Goal: Task Accomplishment & Management: Manage account settings

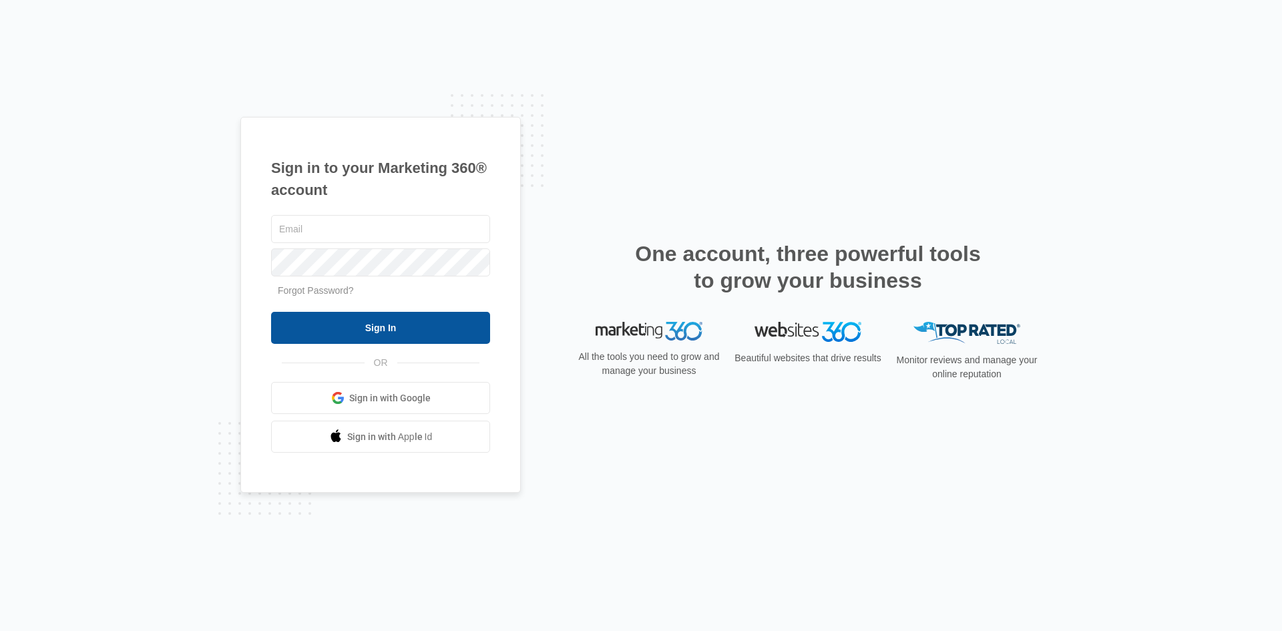
type input "[EMAIL_ADDRESS][DOMAIN_NAME]"
click at [365, 318] on input "Sign In" at bounding box center [380, 328] width 219 height 32
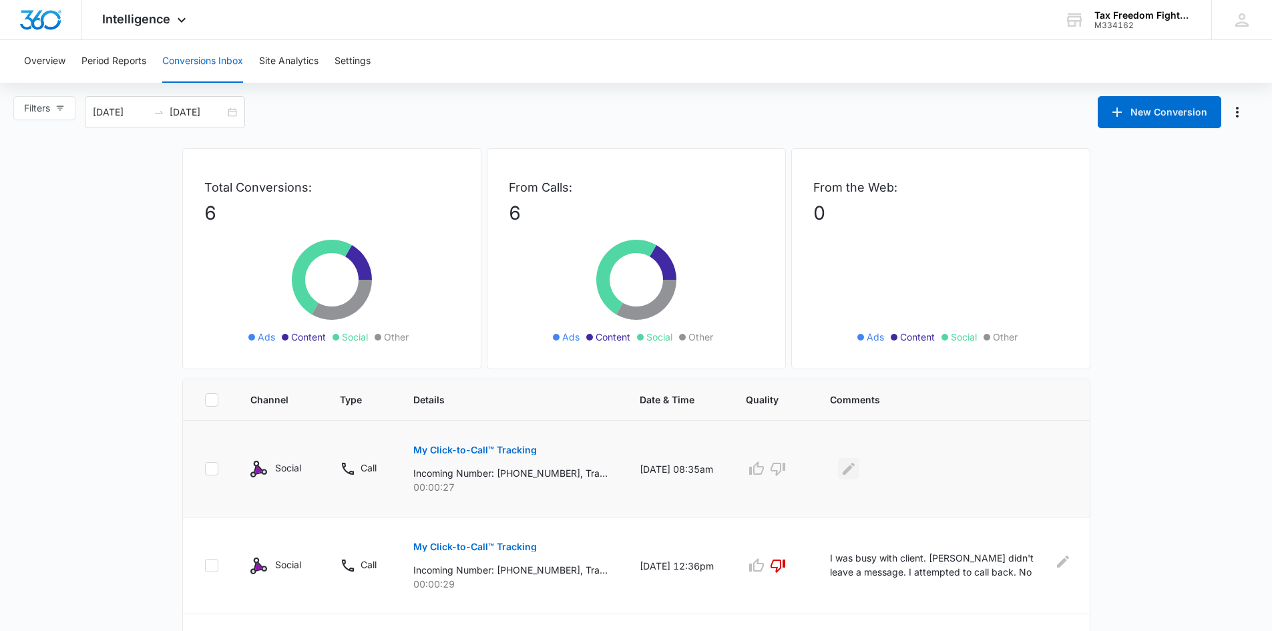
click at [855, 467] on icon "Edit Comments" at bounding box center [848, 469] width 12 height 12
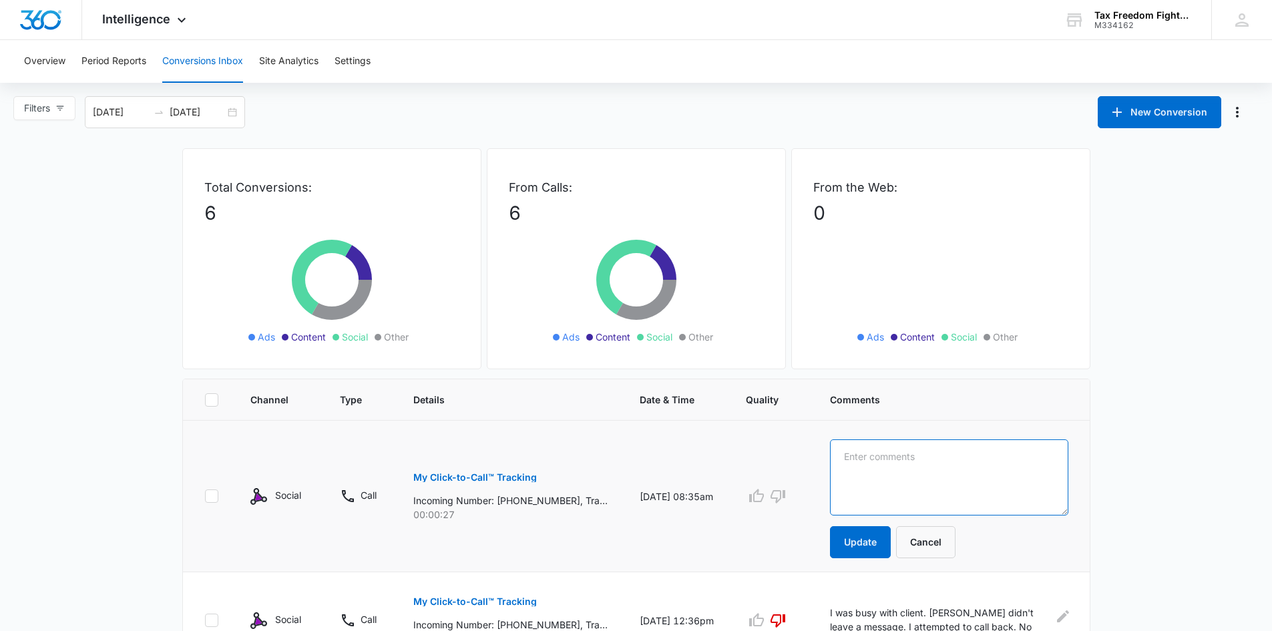
click at [856, 467] on textarea at bounding box center [949, 477] width 238 height 76
click at [966, 483] on textarea "Call came as I was unlocking the door. Didn't leave a message, Attempted to ret…" at bounding box center [949, 477] width 238 height 76
click at [974, 489] on textarea "Call came as I was unlocking the door. Didn't leave a message, Attempted to ret…" at bounding box center [949, 477] width 238 height 76
click at [989, 485] on textarea "Call came as I was unlocking the door. Didn't leave a message, Attempted to ret…" at bounding box center [949, 477] width 238 height 76
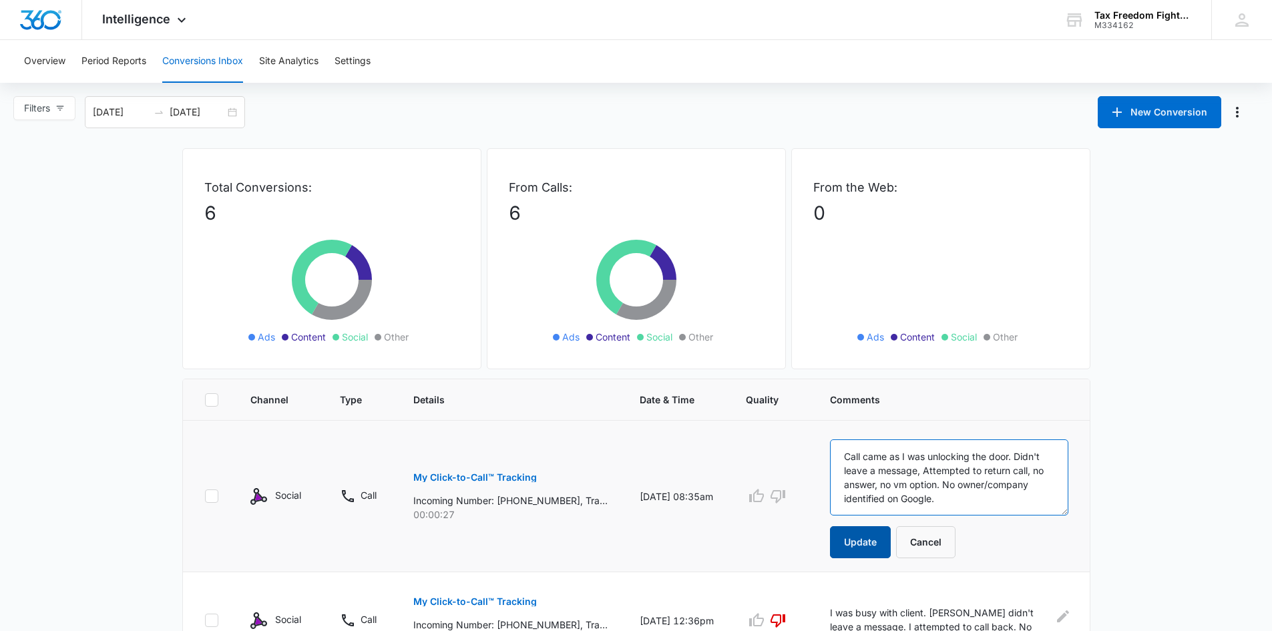
type textarea "Call came as I was unlocking the door. Didn't leave a message, Attempted to ret…"
click at [879, 542] on button "Update" at bounding box center [860, 542] width 61 height 32
click at [780, 497] on icon "button" at bounding box center [777, 496] width 15 height 13
